Goal: Information Seeking & Learning: Learn about a topic

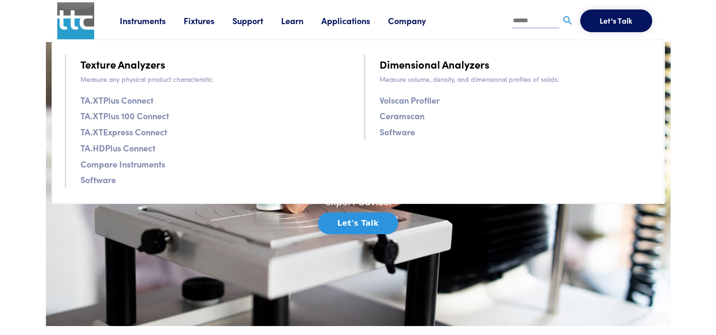
click at [437, 101] on link "Volscan Profiler" at bounding box center [409, 100] width 60 height 14
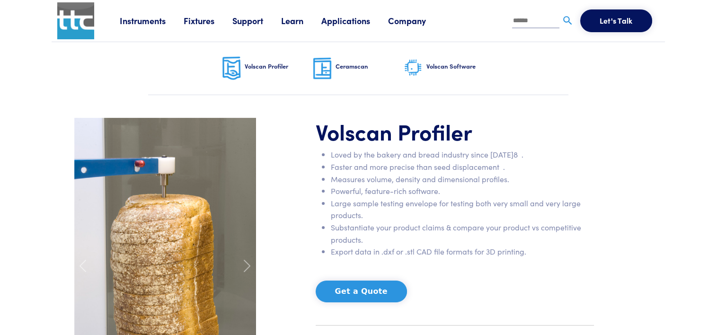
click at [338, 70] on h6 "Ceramscan" at bounding box center [369, 66] width 68 height 9
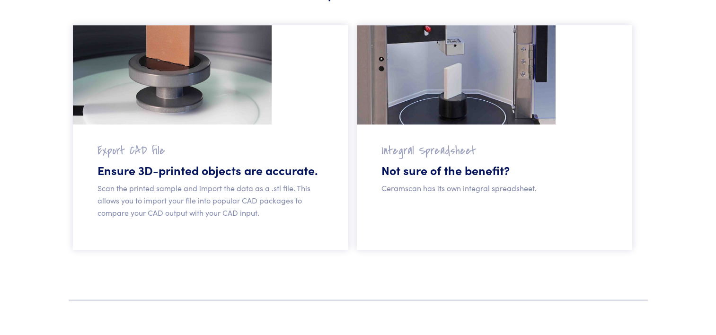
scroll to position [568, 0]
